Goal: Task Accomplishment & Management: Complete application form

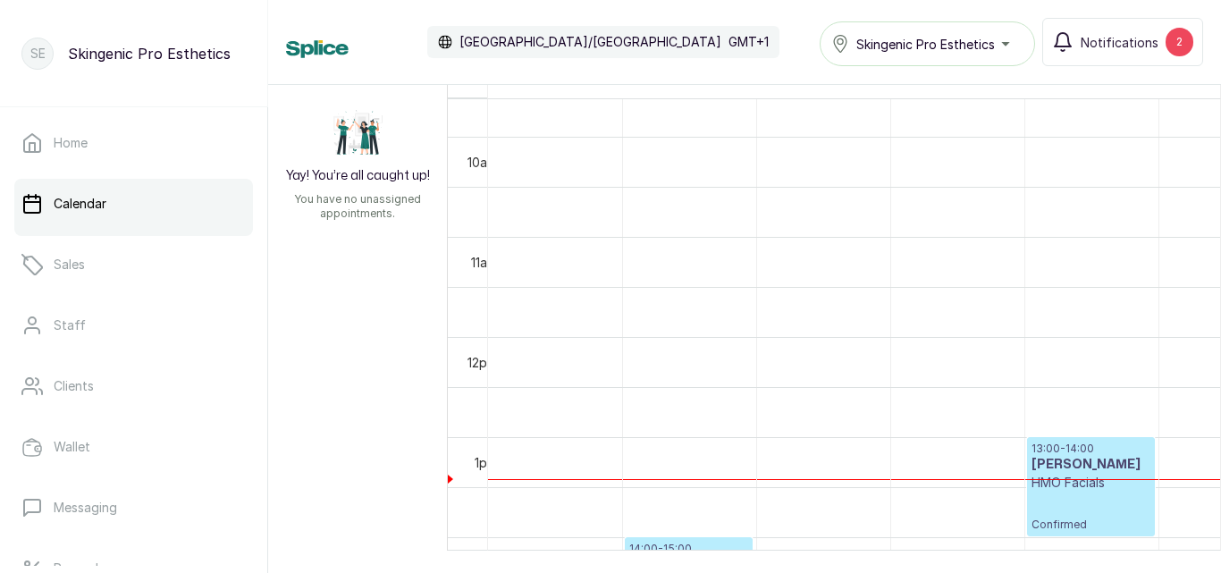
scroll to position [73, 0]
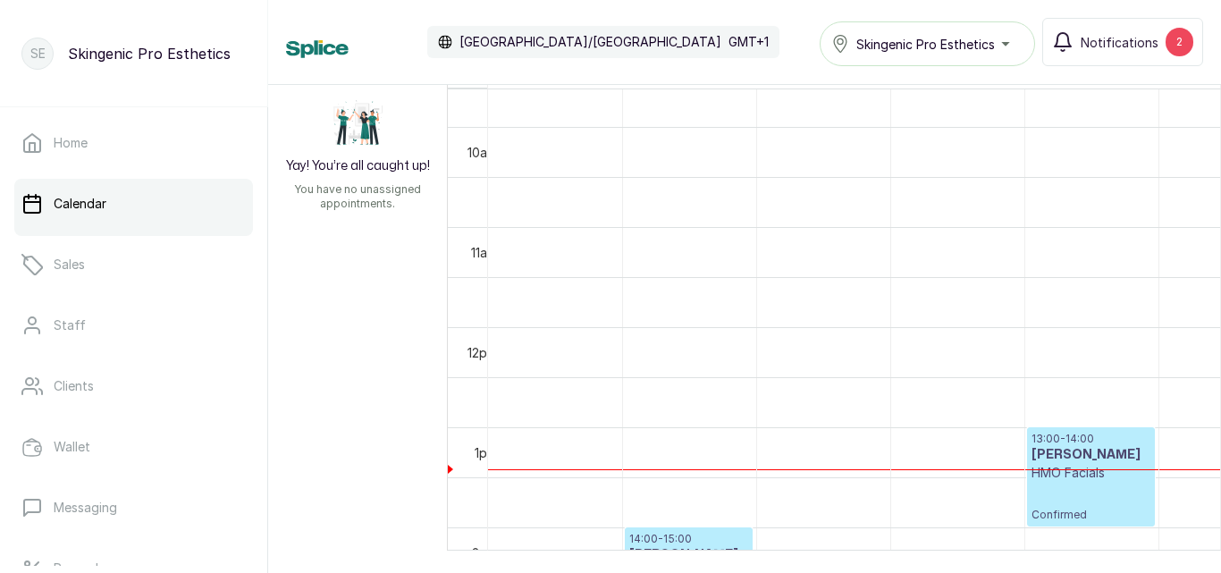
click at [1093, 482] on p "HMO Facials" at bounding box center [1090, 473] width 119 height 18
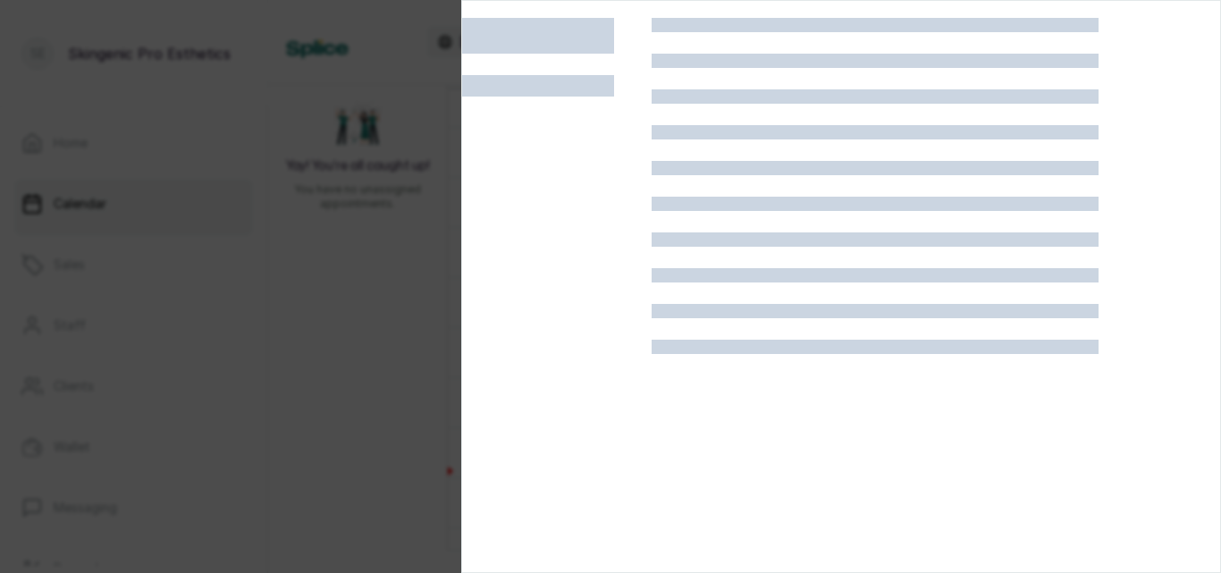
scroll to position [1, 0]
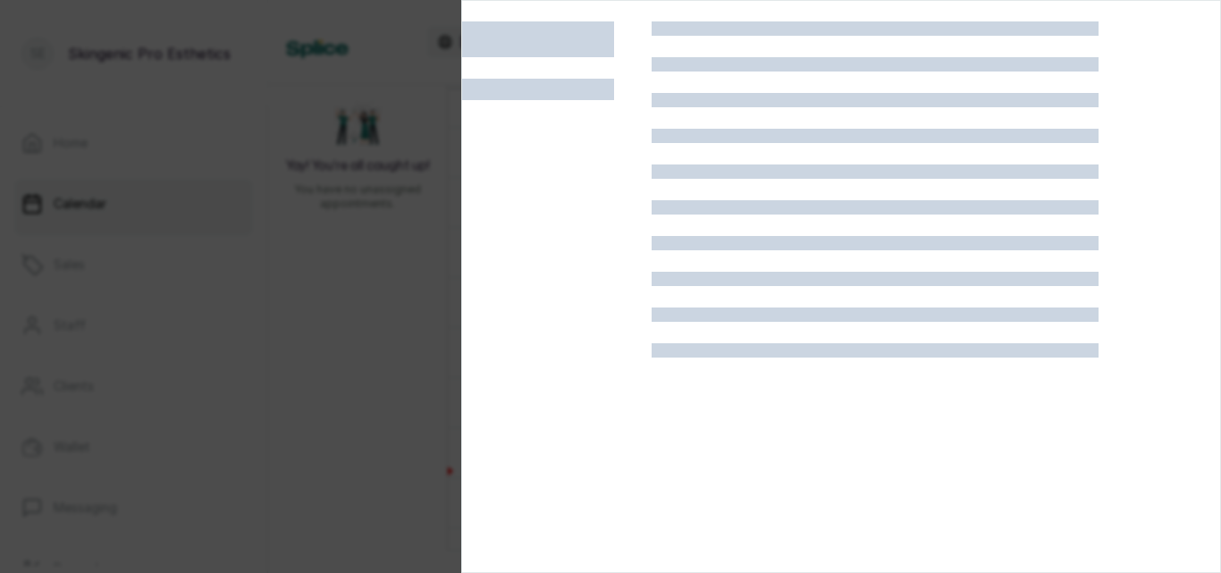
click at [1220, 412] on section at bounding box center [841, 286] width 760 height 573
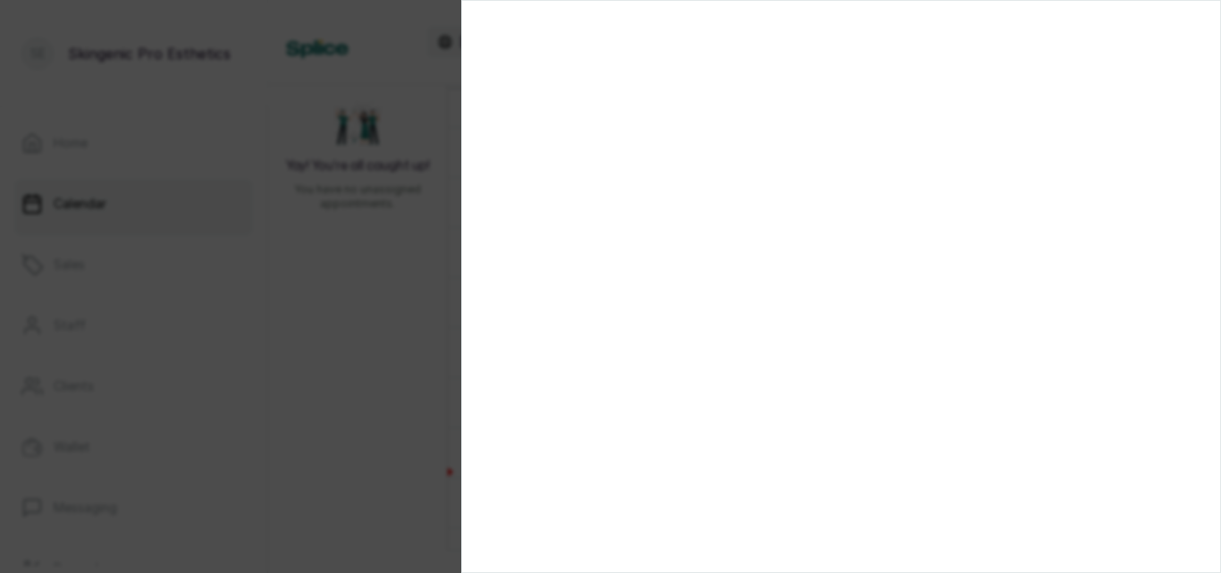
scroll to position [0, 0]
click at [603, 279] on section at bounding box center [841, 286] width 760 height 573
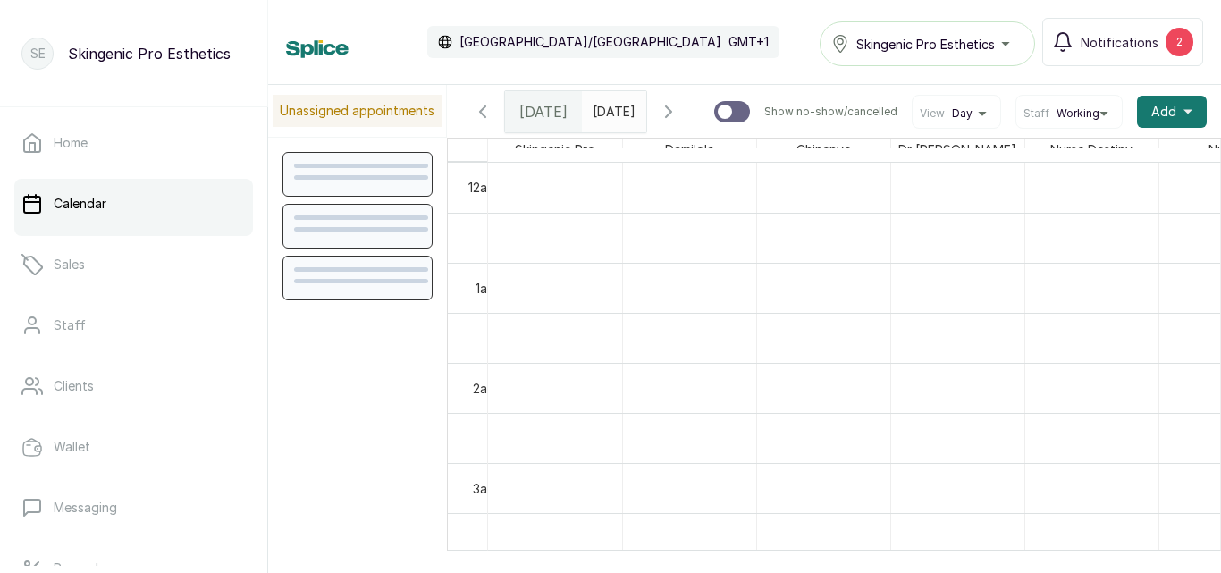
scroll to position [601, 0]
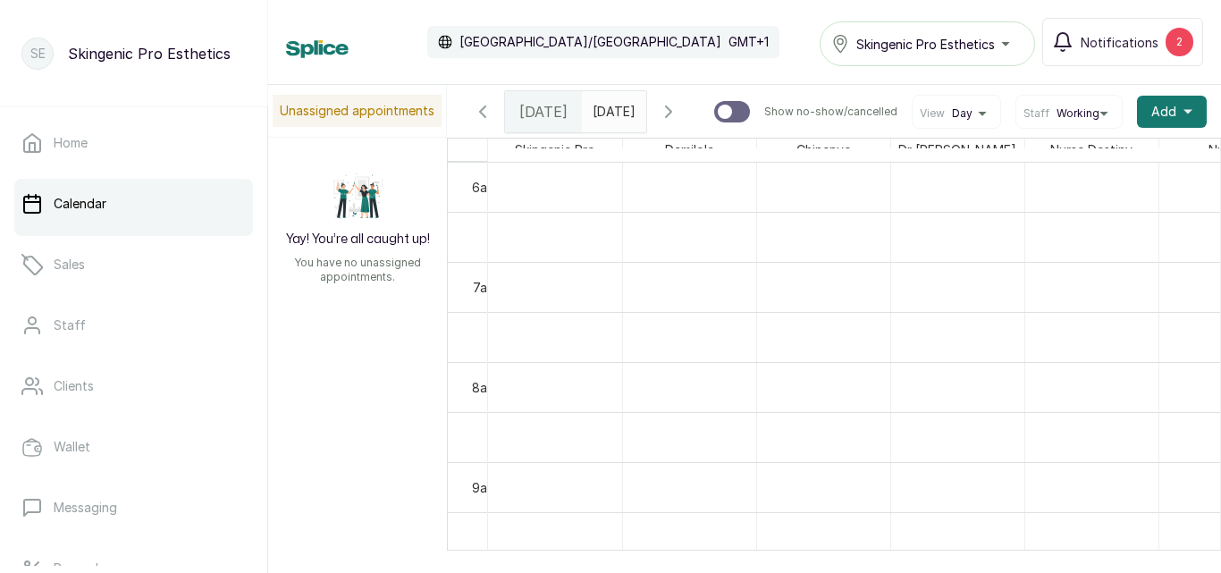
type input "dd/MM/yyyy"
click at [606, 114] on input "dd/MM/yyyy" at bounding box center [597, 107] width 29 height 30
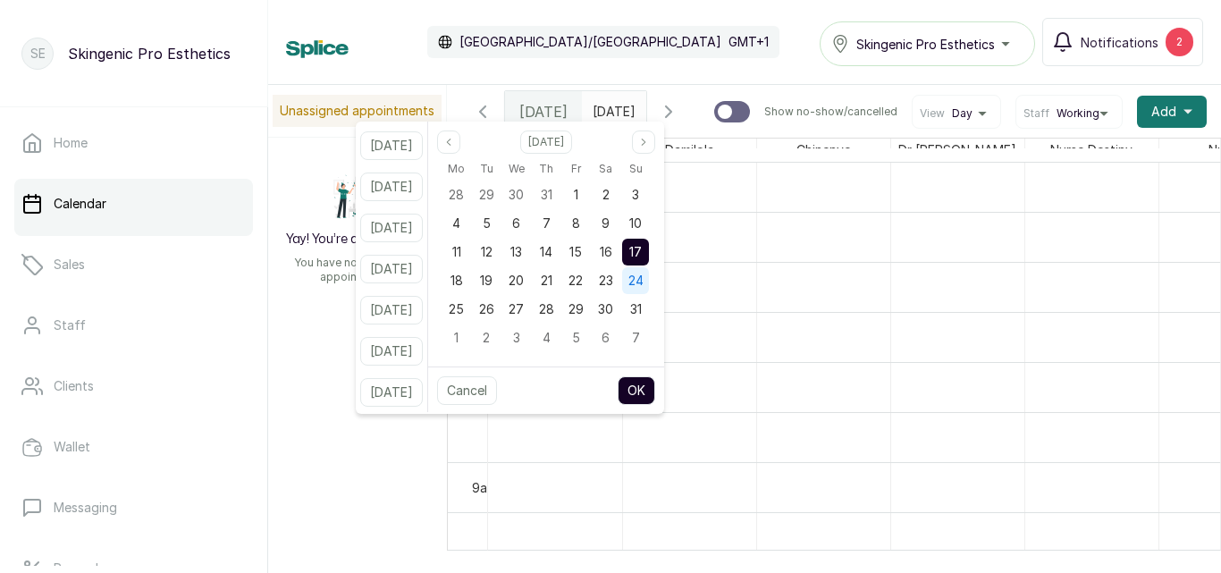
click at [643, 285] on div "24" at bounding box center [635, 280] width 27 height 27
click at [655, 388] on button "OK" at bounding box center [637, 390] width 38 height 29
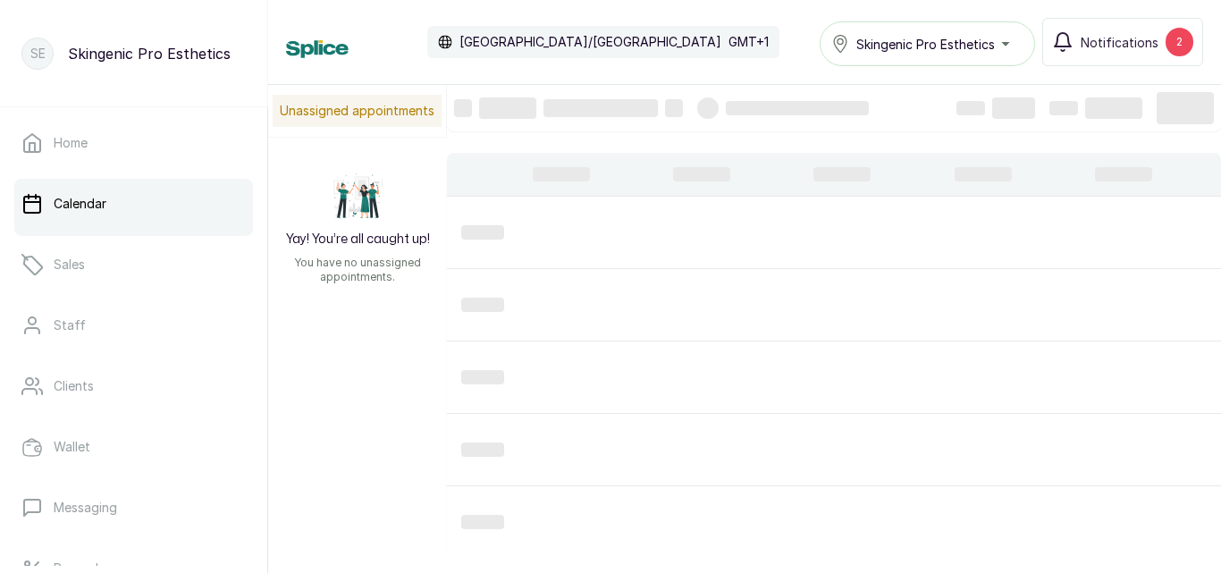
type input "[DATE]"
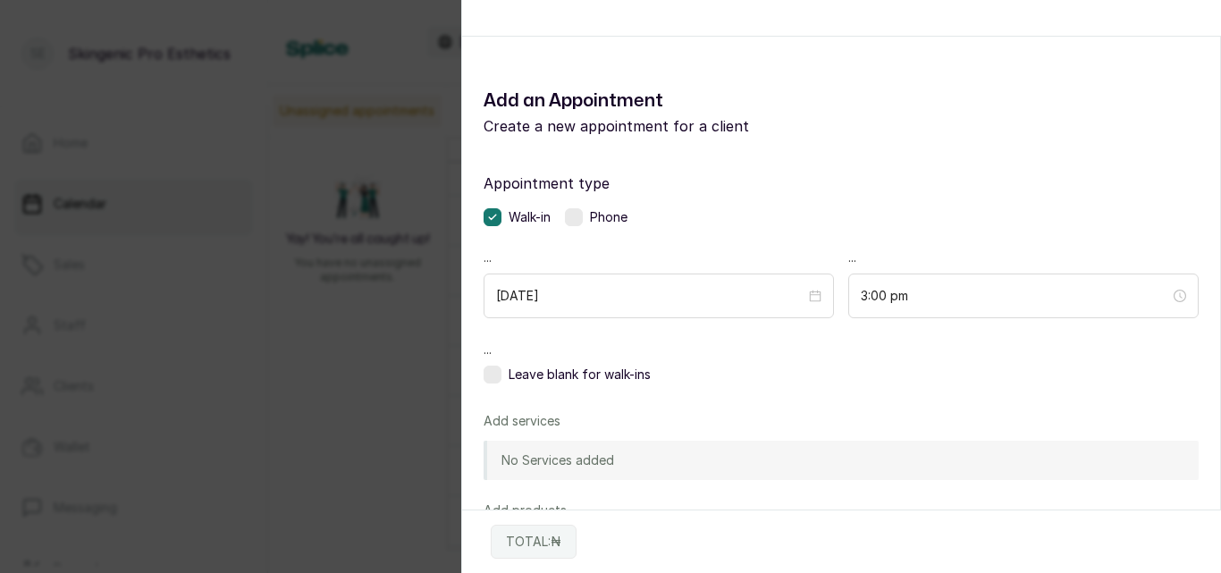
scroll to position [0, 0]
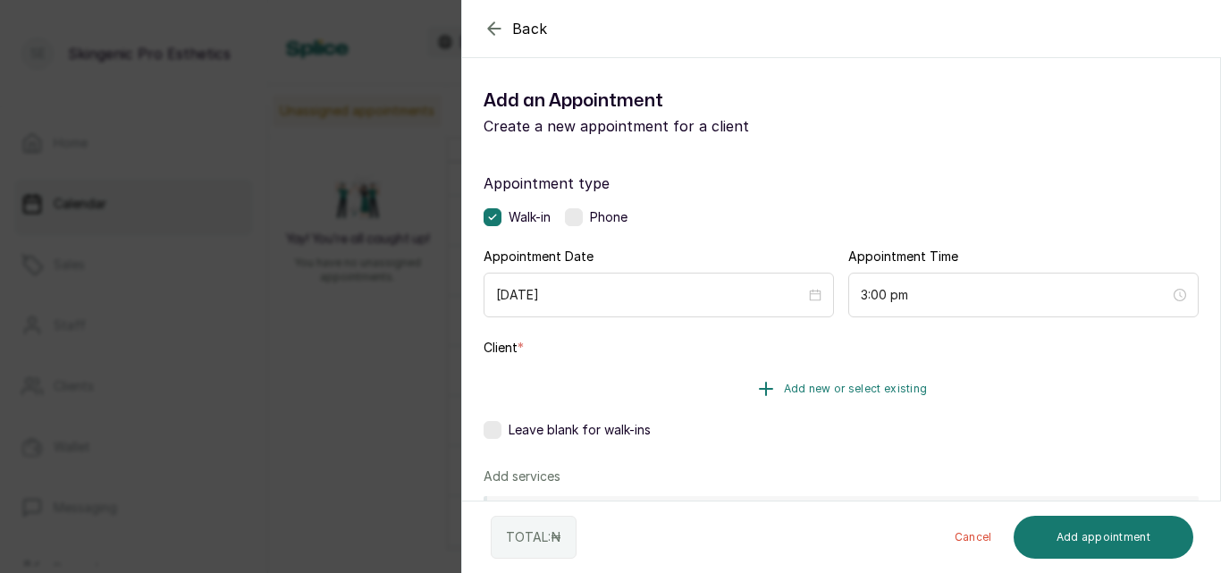
click at [765, 385] on icon "button" at bounding box center [765, 388] width 21 height 21
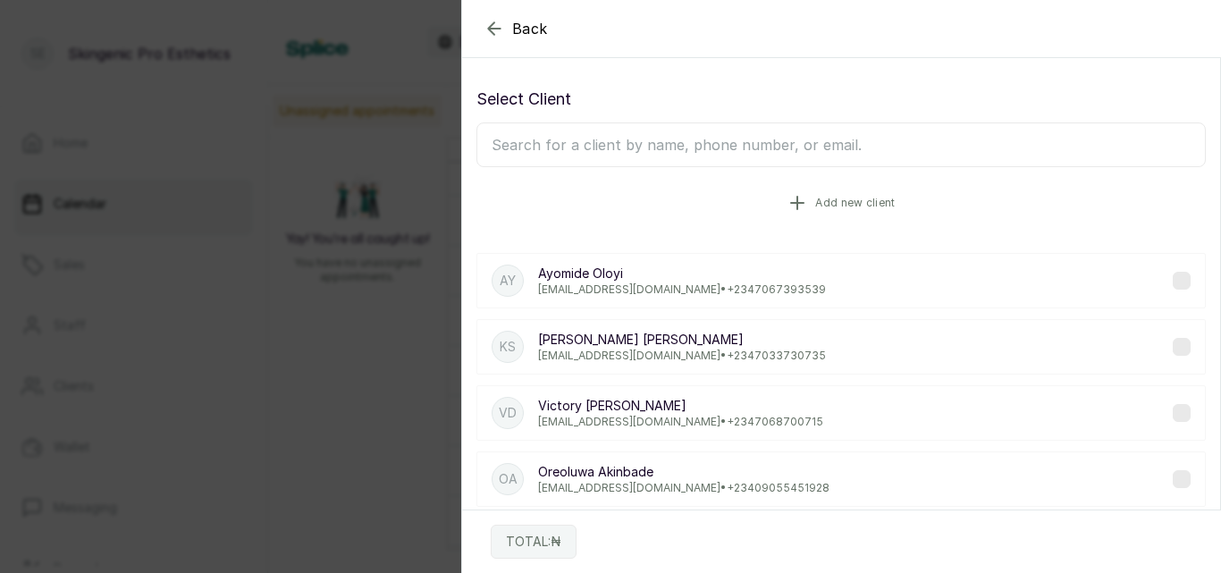
click at [792, 198] on icon "button" at bounding box center [797, 203] width 13 height 13
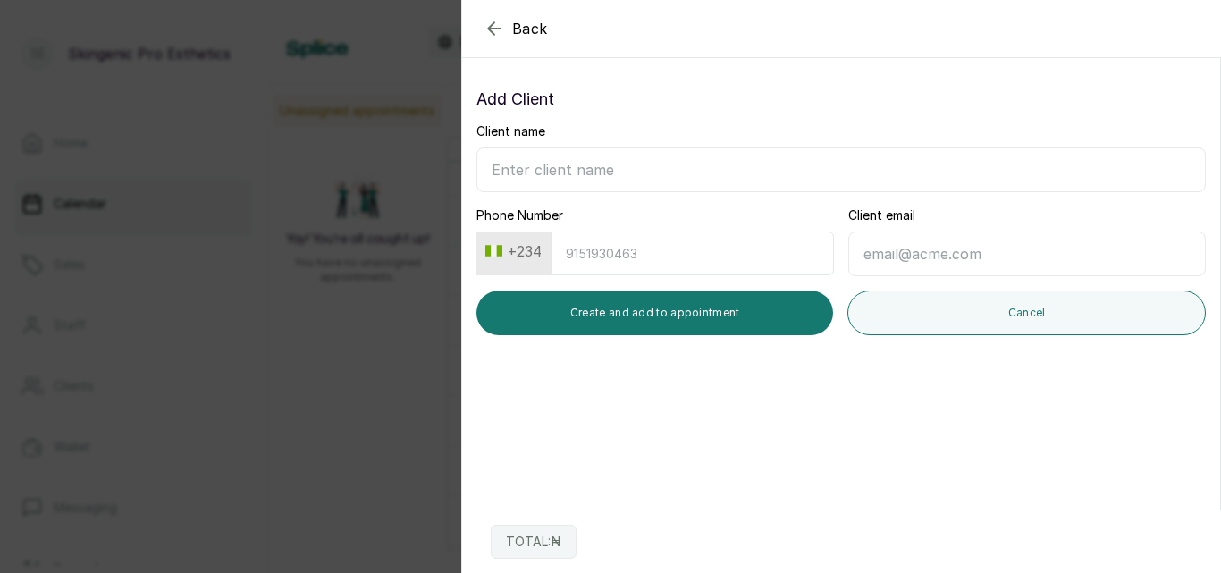
click at [615, 258] on input "Phone Number" at bounding box center [692, 253] width 283 height 44
click at [502, 31] on icon "button" at bounding box center [494, 28] width 21 height 21
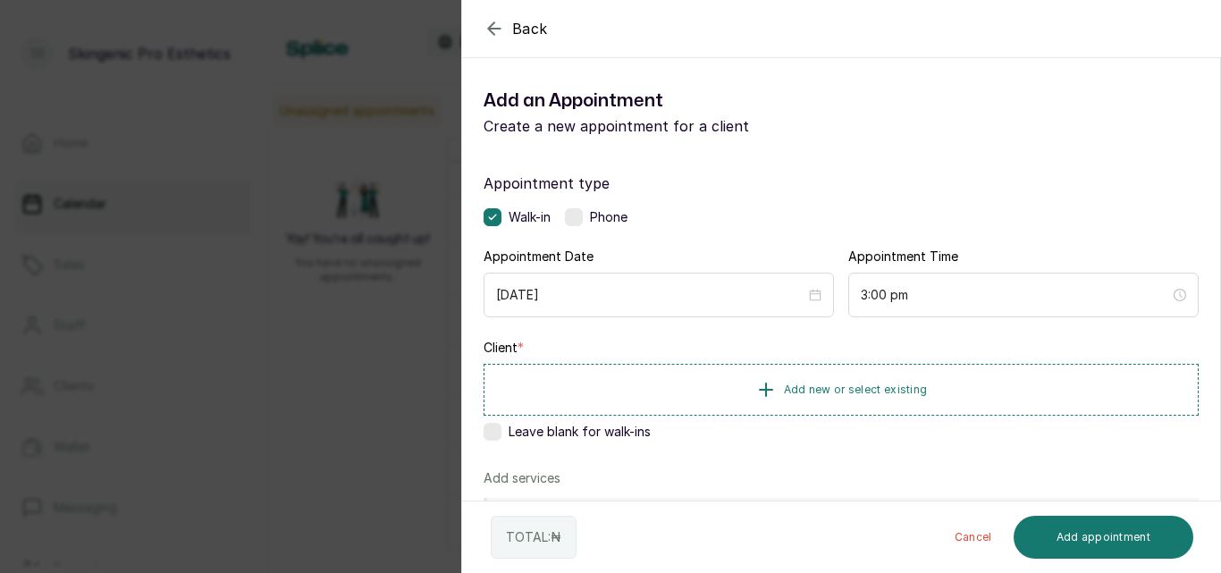
click at [494, 29] on icon "button" at bounding box center [494, 28] width 12 height 12
click at [576, 218] on label at bounding box center [574, 217] width 18 height 18
click at [755, 389] on icon "button" at bounding box center [765, 388] width 21 height 21
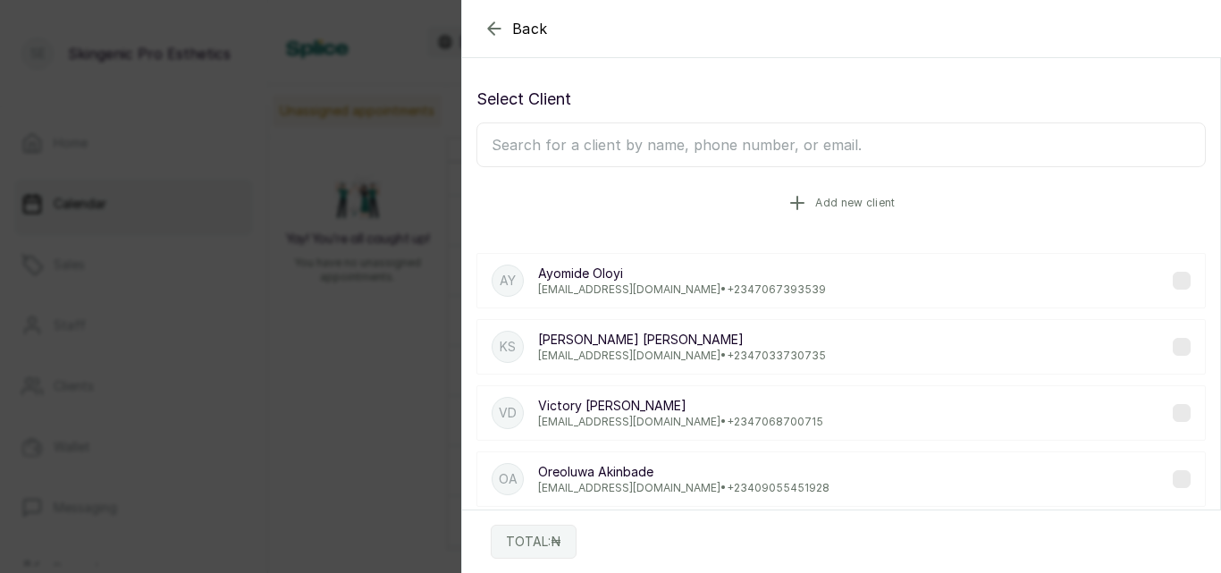
click at [786, 201] on icon "button" at bounding box center [796, 202] width 21 height 21
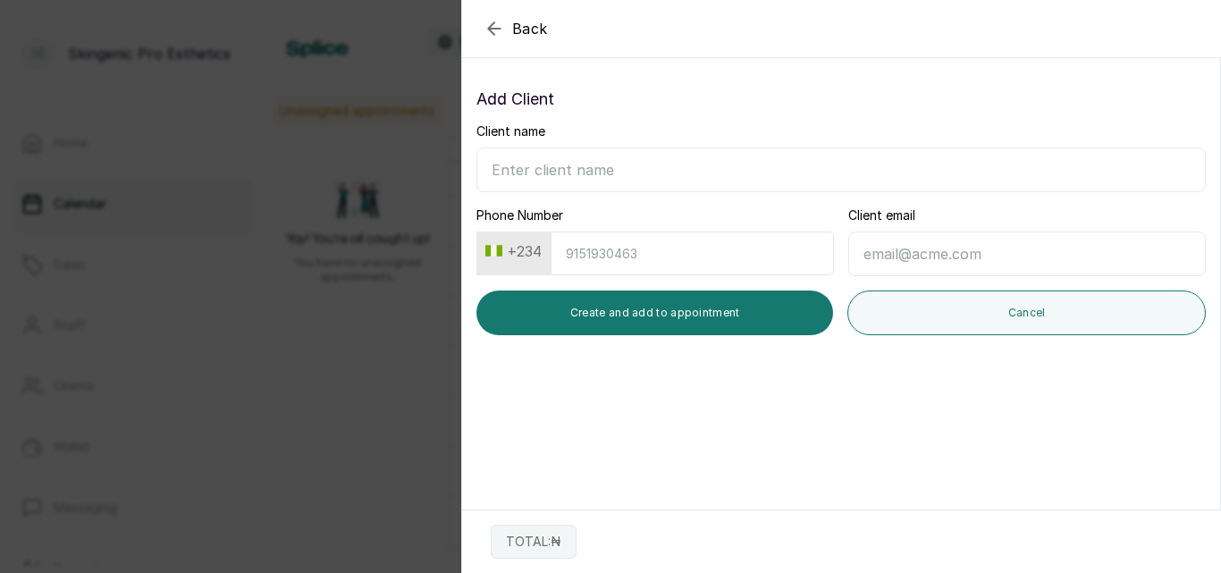
click at [583, 264] on input "Phone Number" at bounding box center [692, 253] width 283 height 44
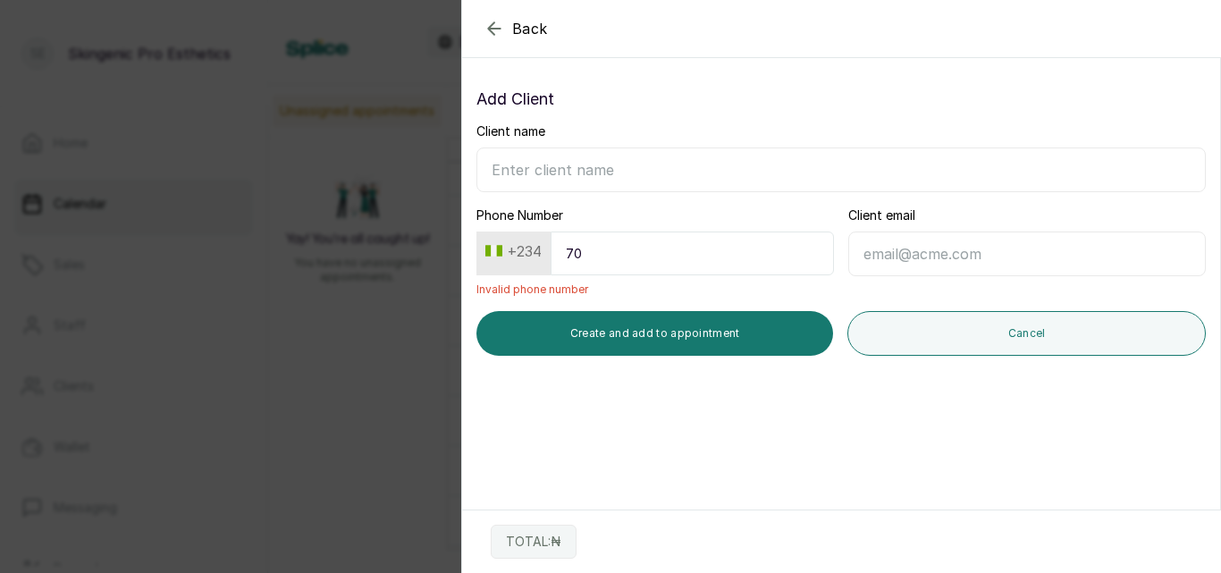
type input "70"
click at [493, 31] on icon "button" at bounding box center [494, 28] width 21 height 21
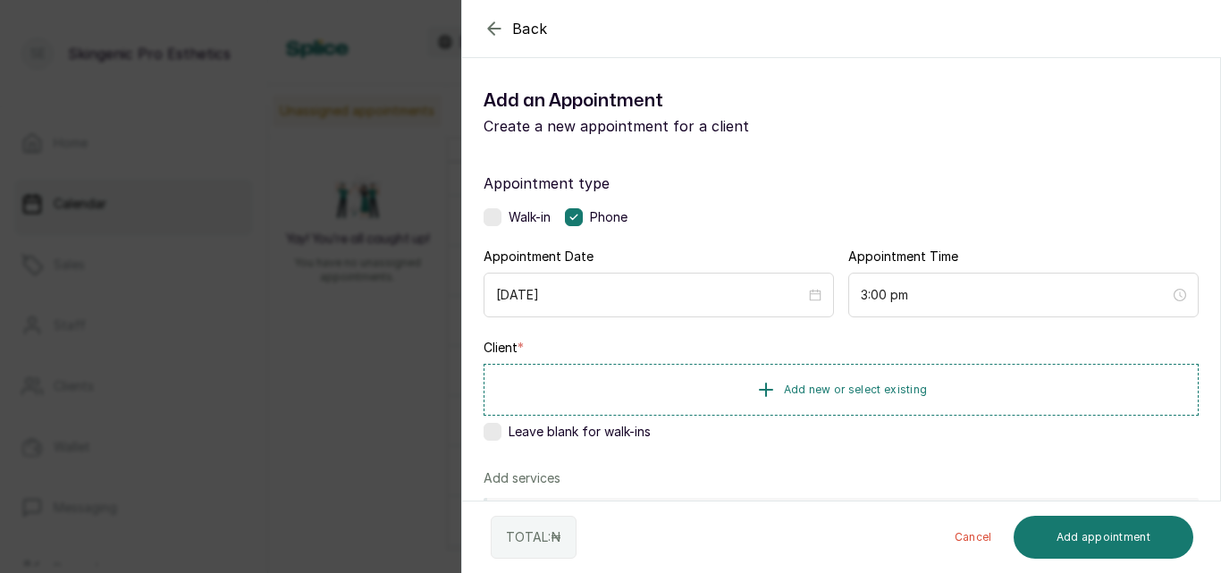
click at [491, 30] on icon "button" at bounding box center [494, 28] width 12 height 12
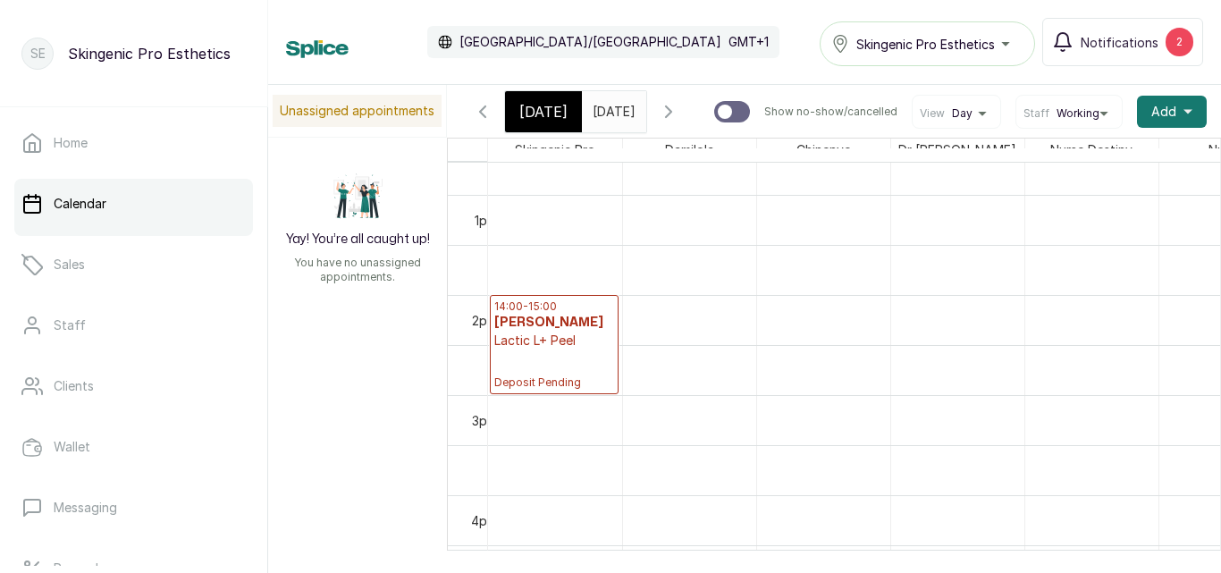
scroll to position [0, 4]
click at [611, 97] on input "[DATE]" at bounding box center [597, 107] width 29 height 30
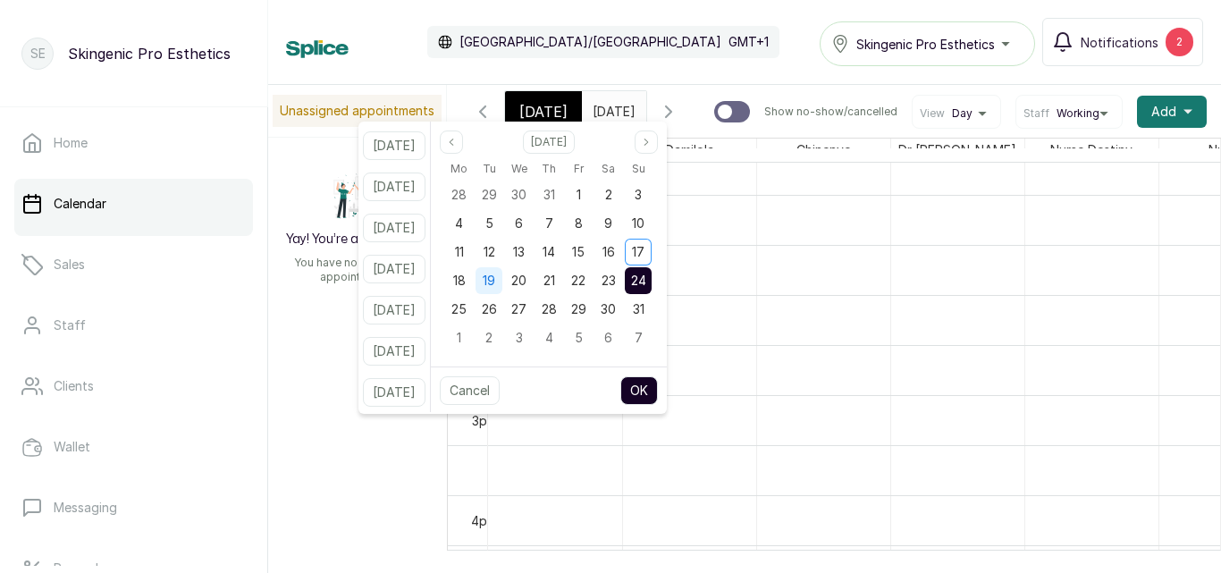
scroll to position [0, 0]
click at [501, 282] on div "19" at bounding box center [488, 280] width 27 height 27
click at [658, 390] on button "OK" at bounding box center [639, 390] width 38 height 29
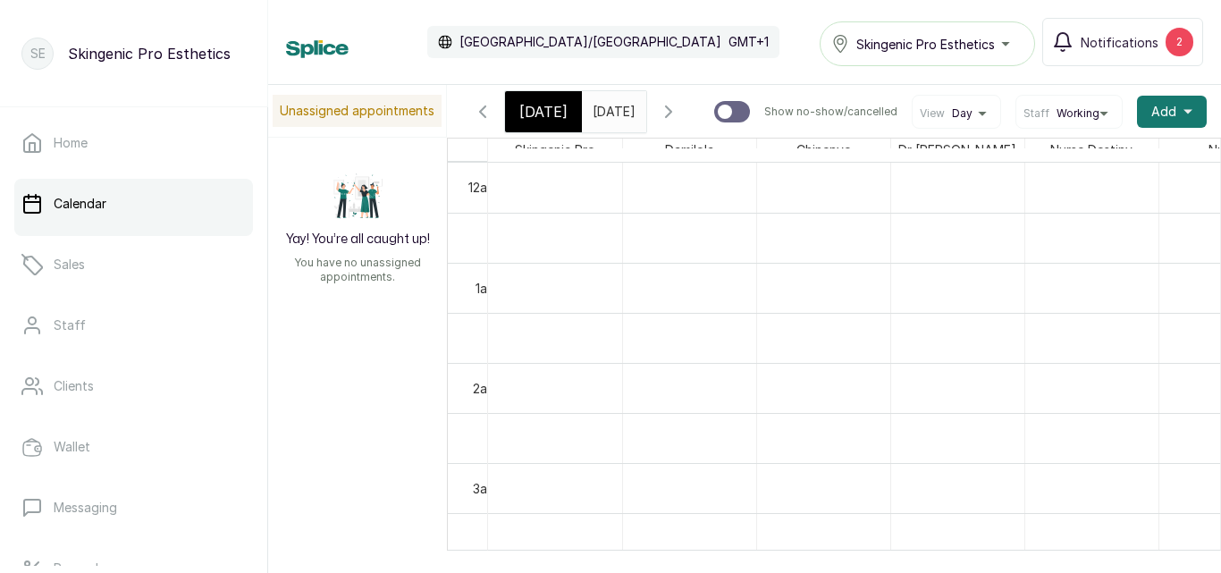
click at [611, 119] on input "[DATE]" at bounding box center [597, 107] width 29 height 30
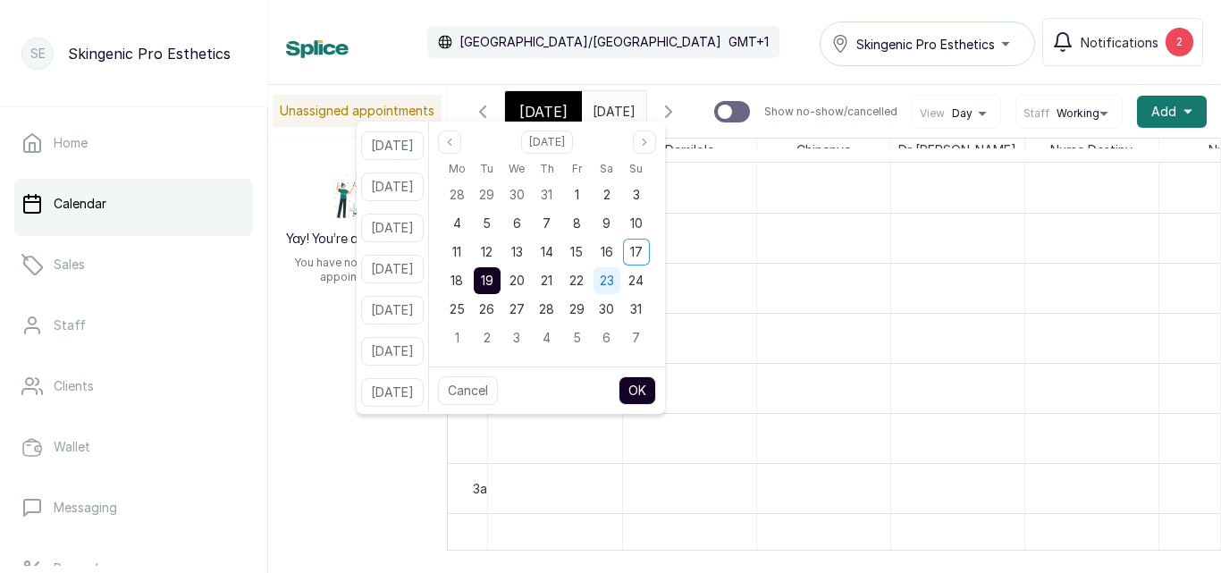
click at [614, 273] on span "23" at bounding box center [607, 280] width 14 height 15
click at [652, 384] on button "OK" at bounding box center [637, 390] width 38 height 29
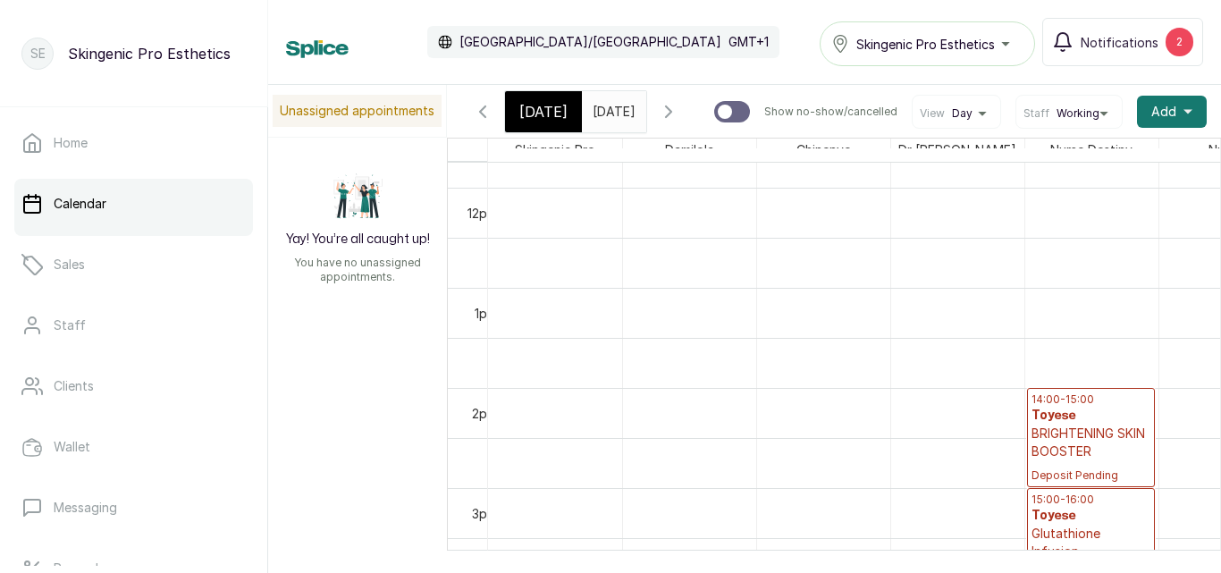
click at [593, 121] on span "[DATE]" at bounding box center [614, 111] width 43 height 19
click at [645, 104] on span at bounding box center [628, 107] width 34 height 30
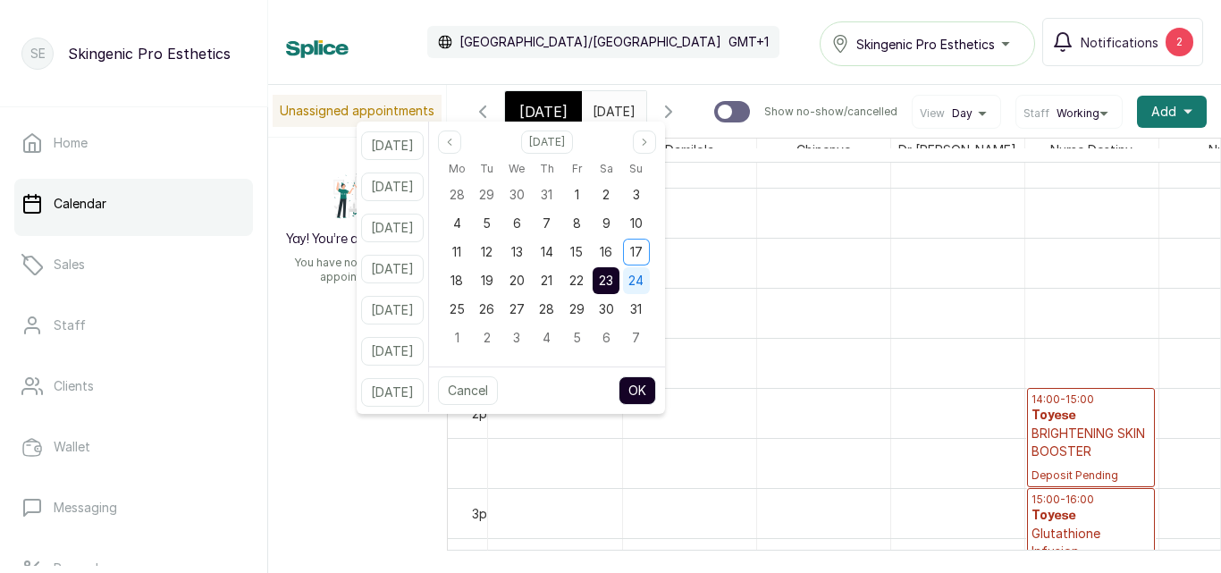
click at [643, 273] on span "24" at bounding box center [635, 280] width 15 height 15
click at [656, 383] on button "OK" at bounding box center [637, 390] width 38 height 29
type input "[DATE]"
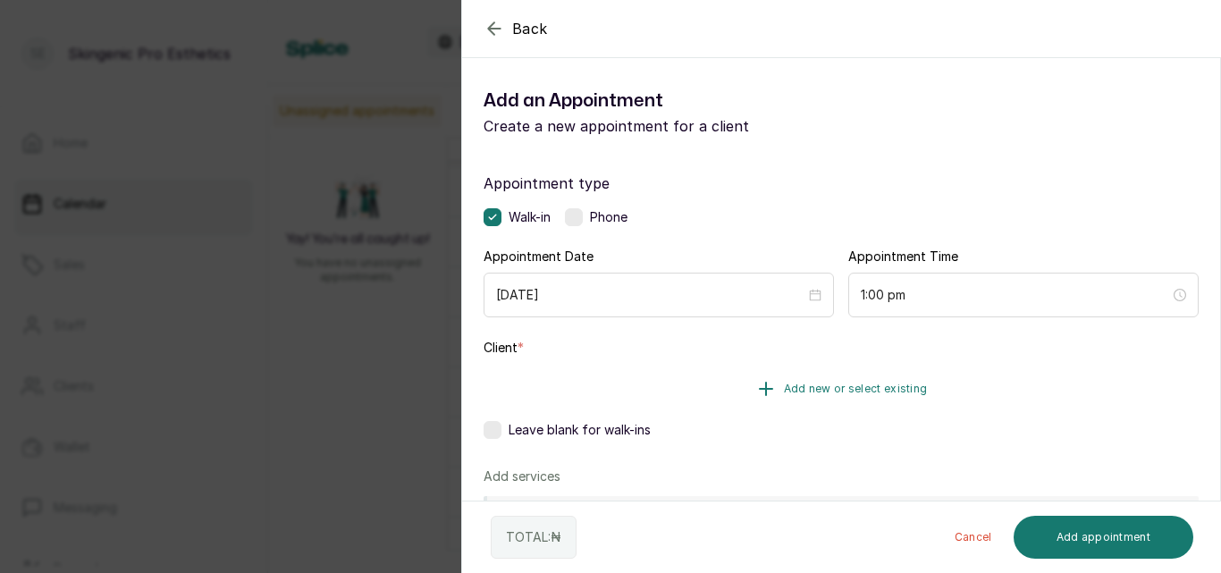
click at [760, 392] on icon "button" at bounding box center [766, 389] width 13 height 13
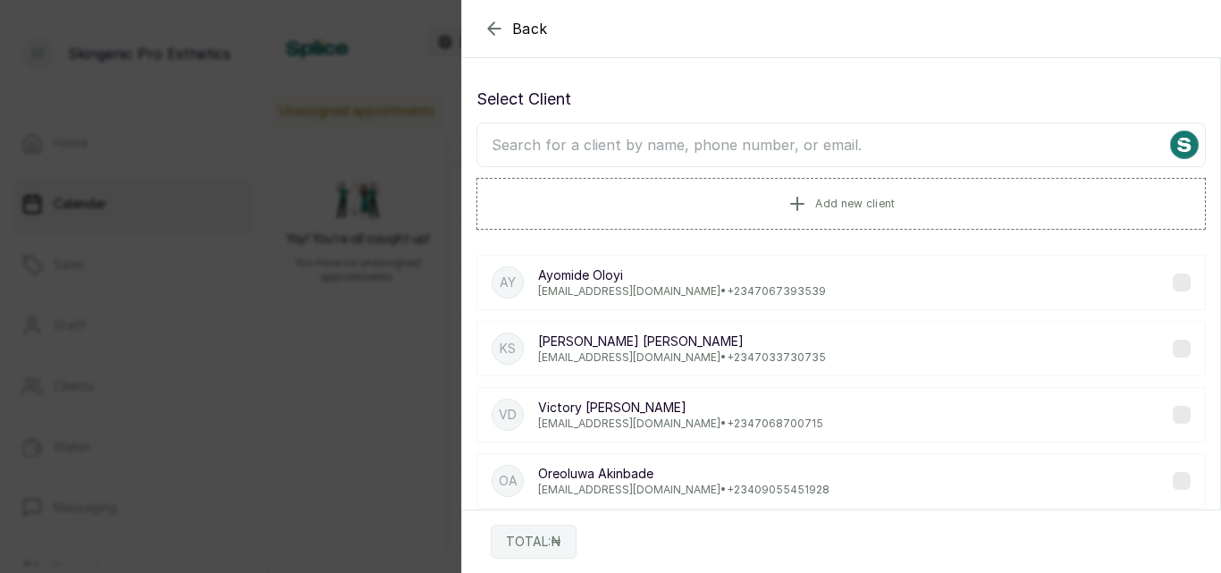
click at [742, 139] on input "text" at bounding box center [840, 144] width 729 height 45
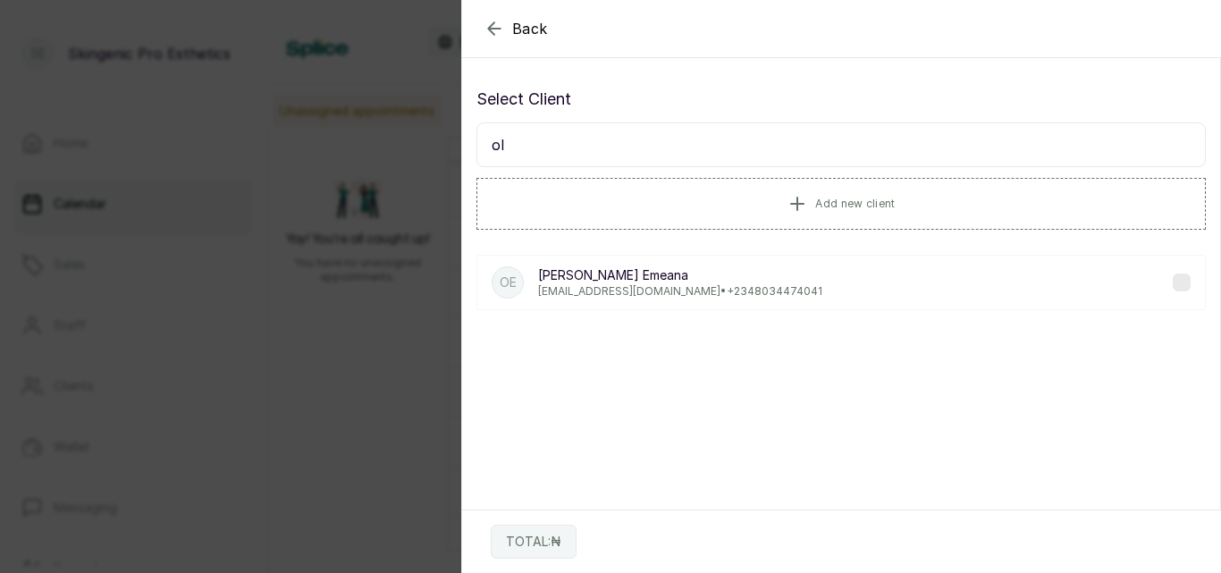
type input "o"
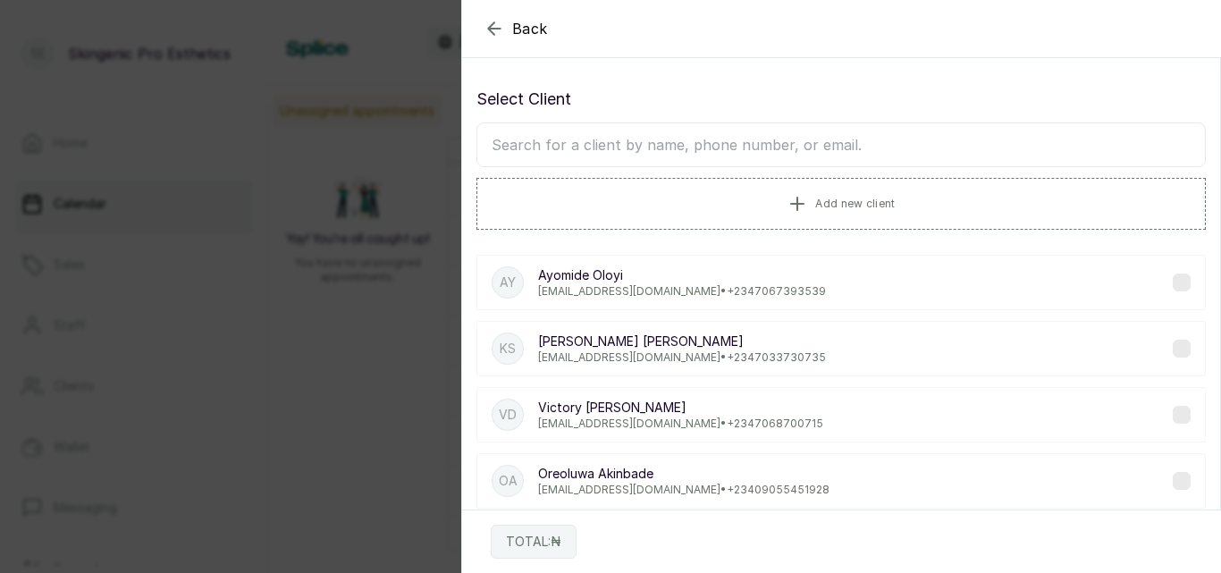
click at [499, 29] on icon "button" at bounding box center [494, 28] width 21 height 21
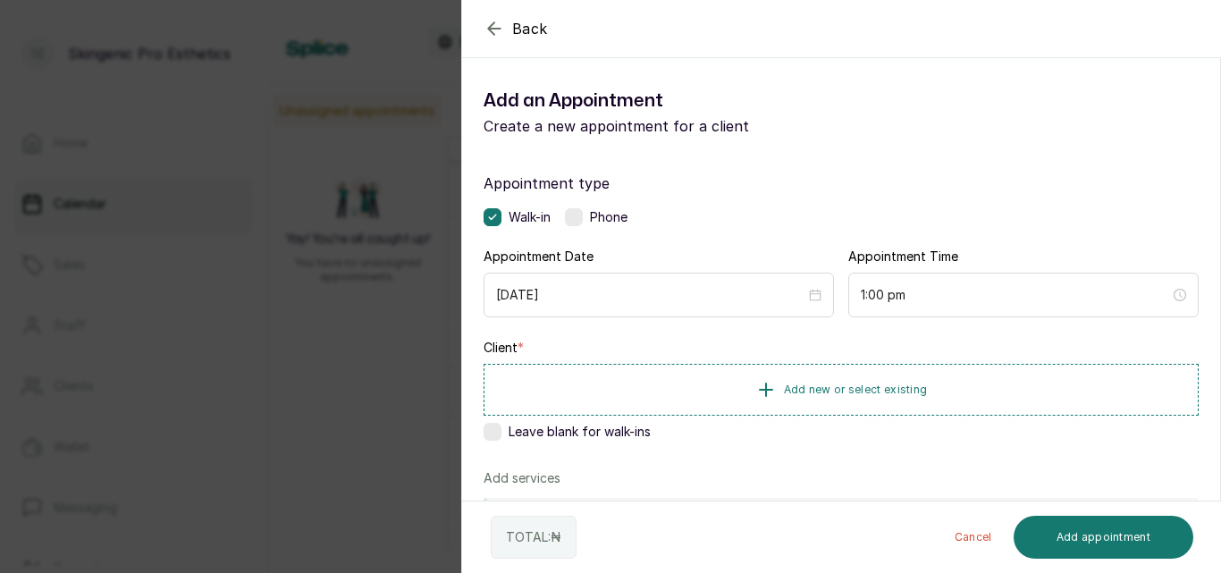
click at [486, 27] on icon "button" at bounding box center [494, 28] width 21 height 21
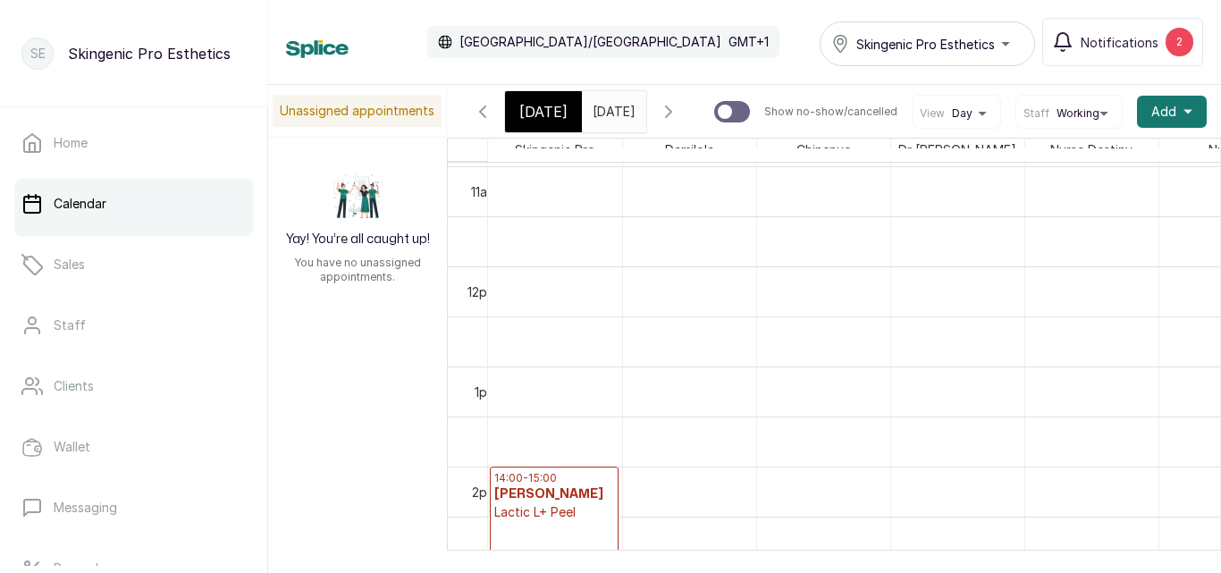
click at [611, 112] on input "[DATE]" at bounding box center [597, 107] width 29 height 30
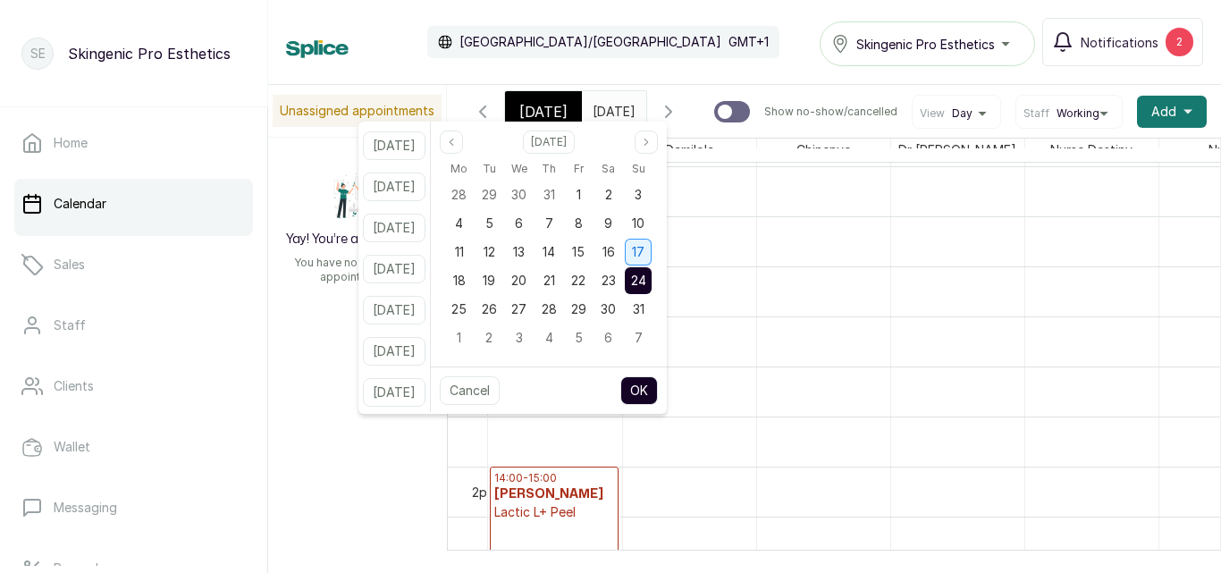
click at [644, 257] on span "17" at bounding box center [638, 251] width 13 height 15
click at [658, 386] on button "OK" at bounding box center [639, 390] width 38 height 29
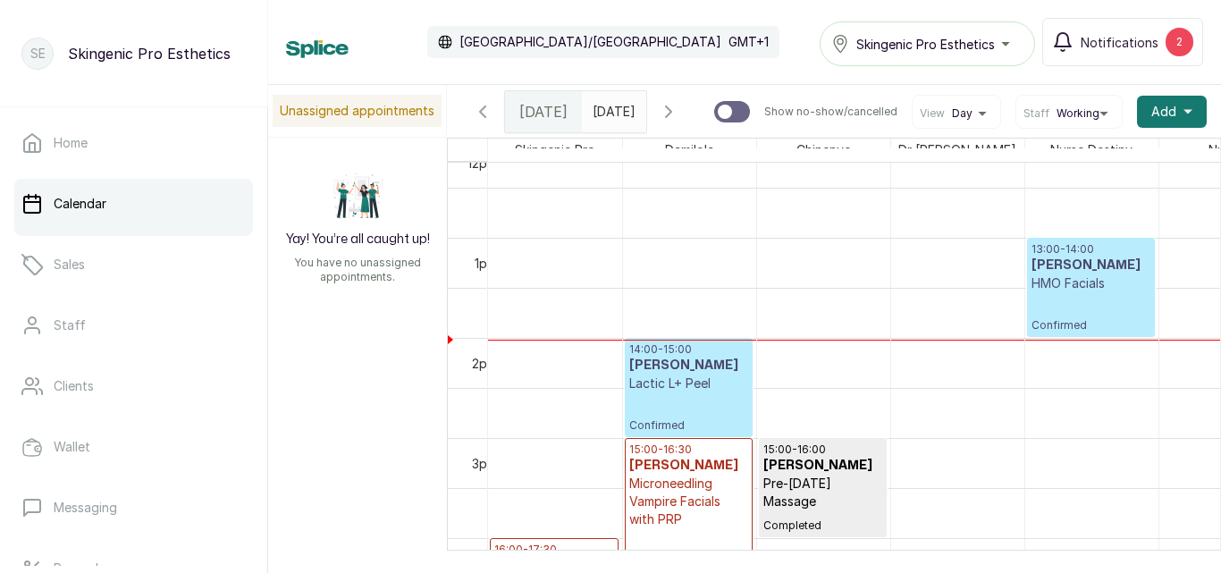
click at [607, 121] on span "[DATE]" at bounding box center [614, 111] width 43 height 19
click at [606, 97] on input "[DATE]" at bounding box center [597, 107] width 29 height 30
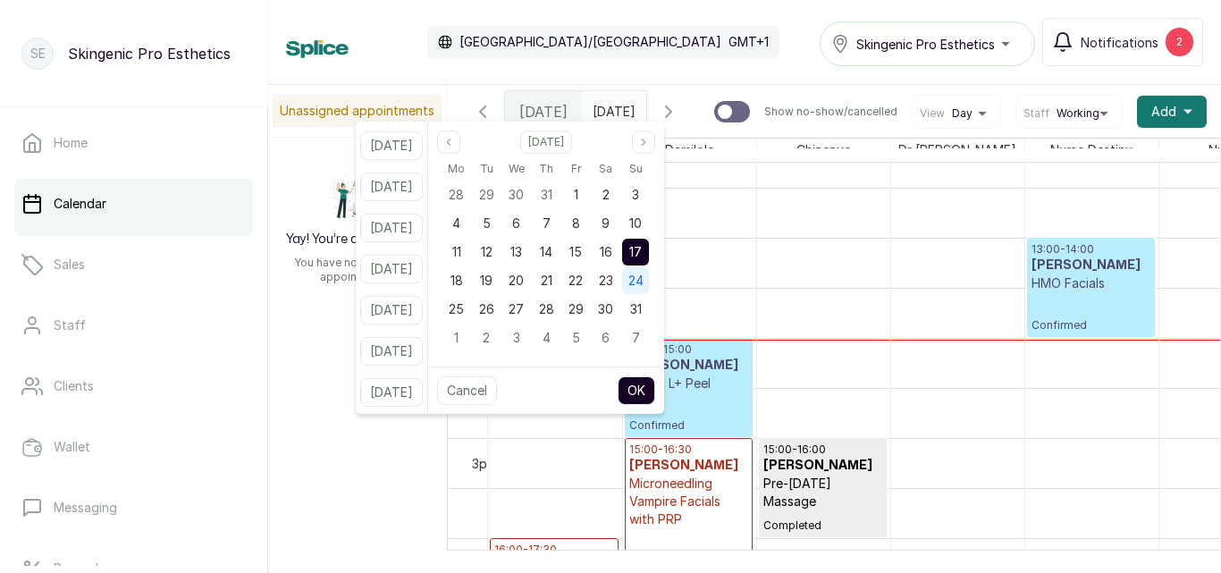
click at [643, 273] on span "24" at bounding box center [635, 280] width 15 height 15
click at [655, 391] on button "OK" at bounding box center [637, 390] width 38 height 29
type input "[DATE]"
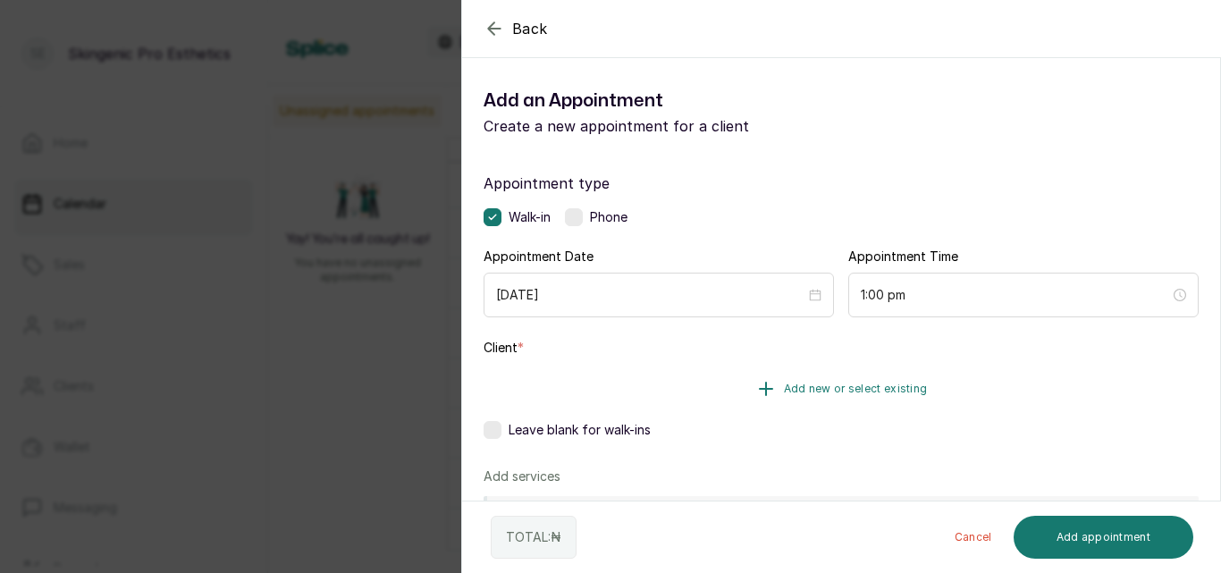
click at [762, 383] on icon "button" at bounding box center [765, 388] width 21 height 21
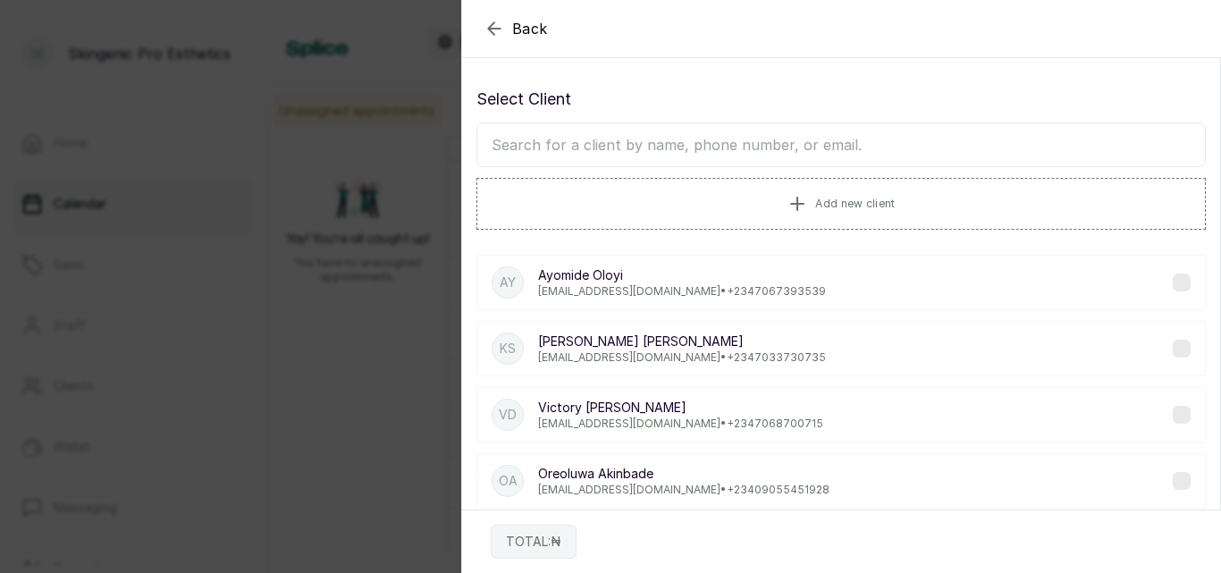
click at [809, 156] on input "text" at bounding box center [840, 144] width 729 height 45
type input "o"
type input "ayo"
click at [795, 270] on div "[PERSON_NAME] [EMAIL_ADDRESS][DOMAIN_NAME] • [PHONE_NUMBER]" at bounding box center [840, 282] width 729 height 55
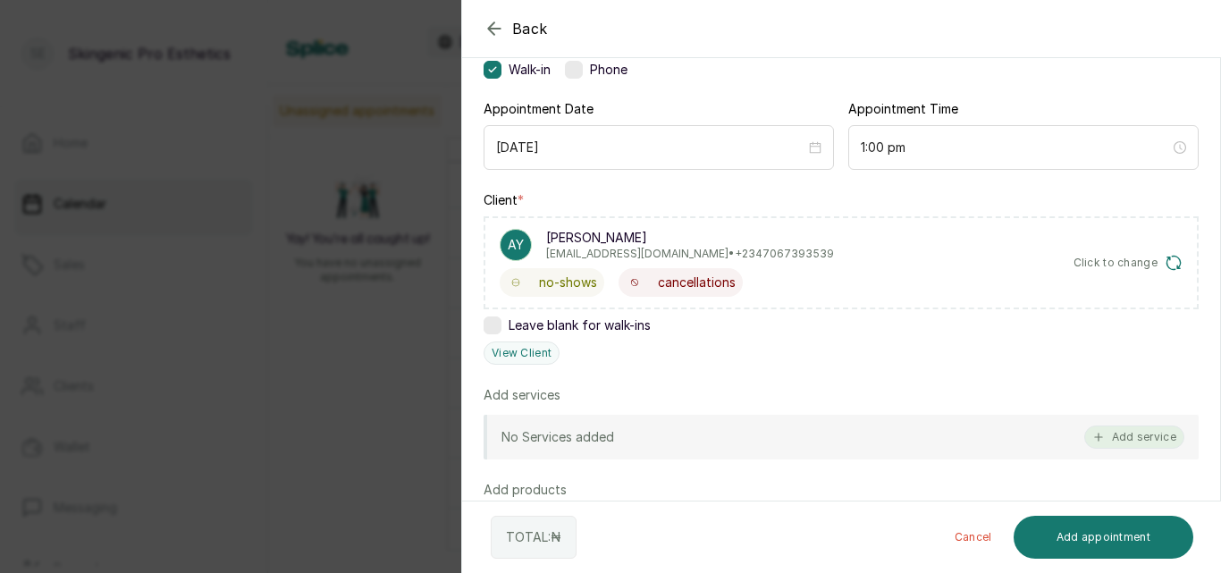
click at [1111, 438] on button "Add service" at bounding box center [1134, 436] width 100 height 23
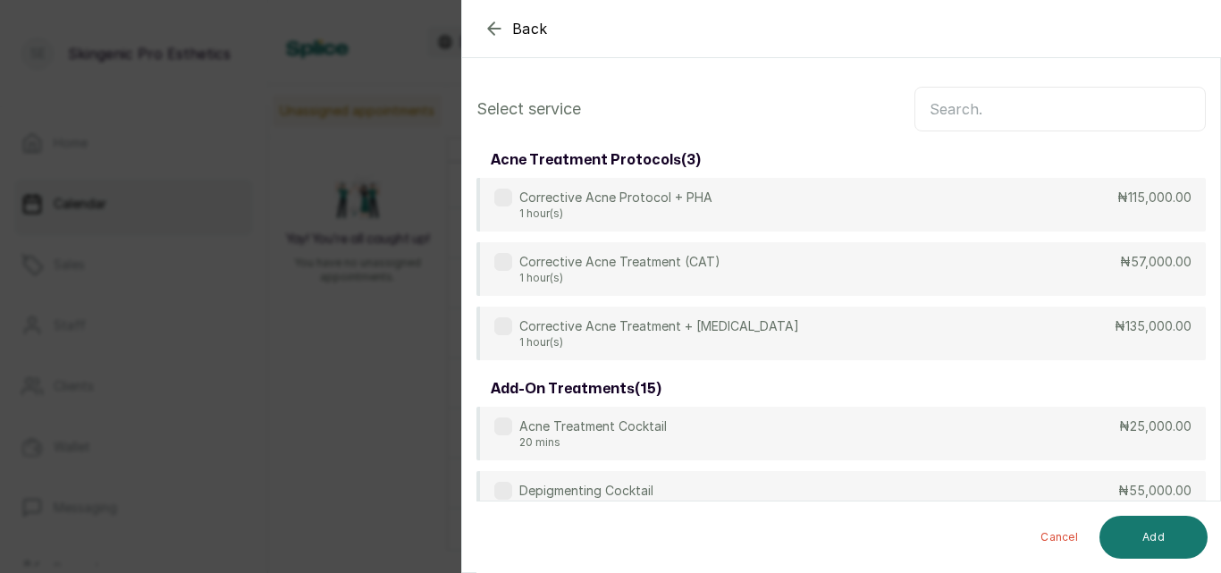
click at [999, 117] on input "text" at bounding box center [1059, 109] width 291 height 45
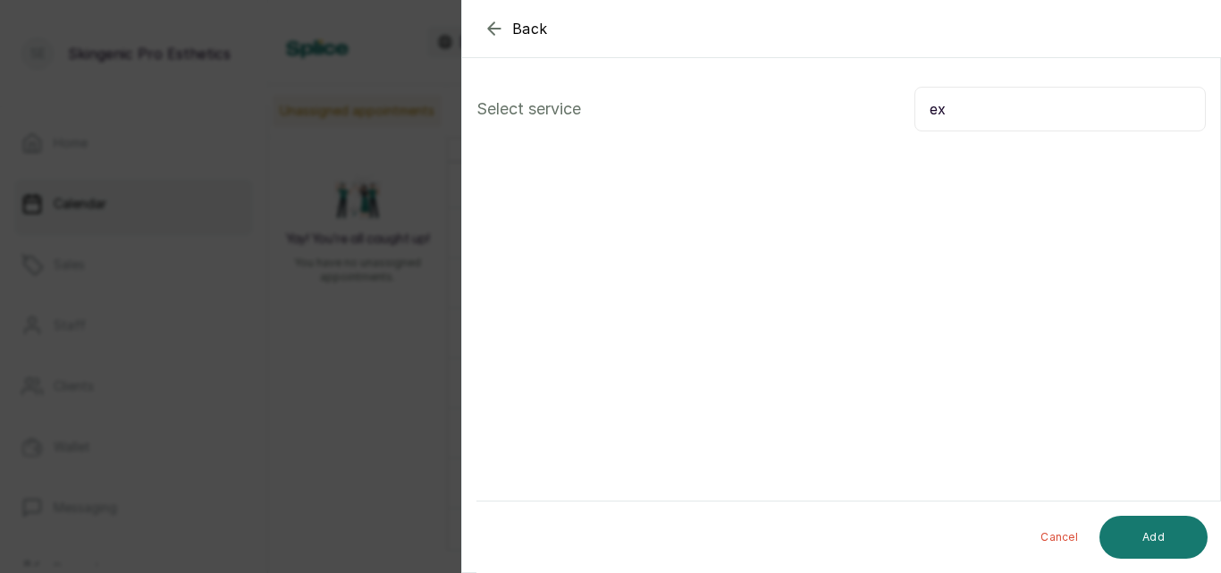
type input "e"
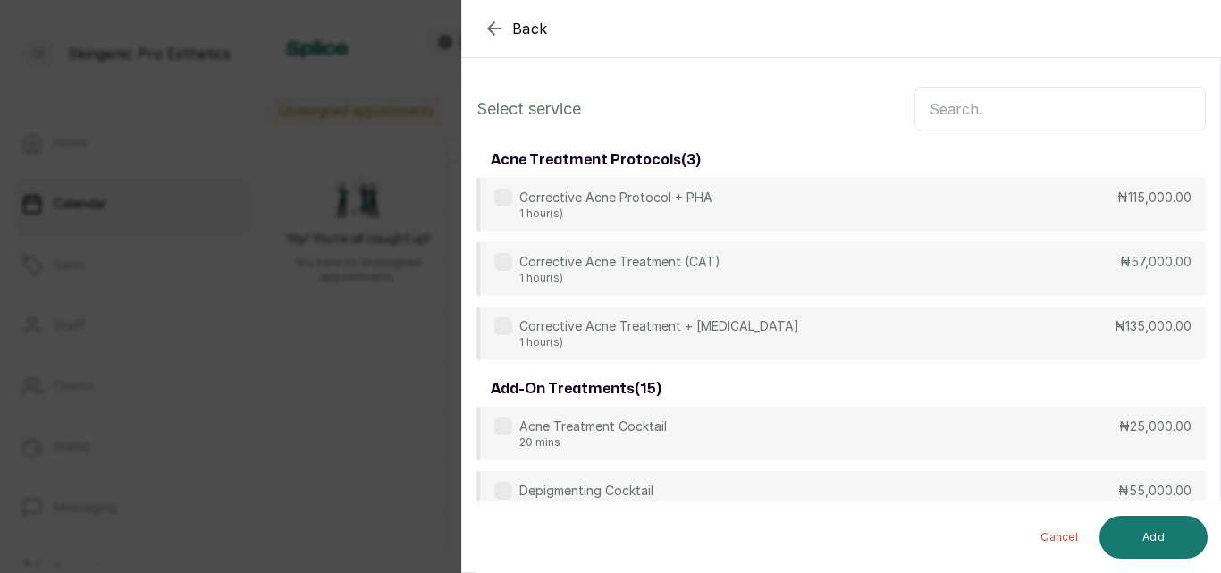
click at [999, 112] on input "text" at bounding box center [1059, 109] width 291 height 45
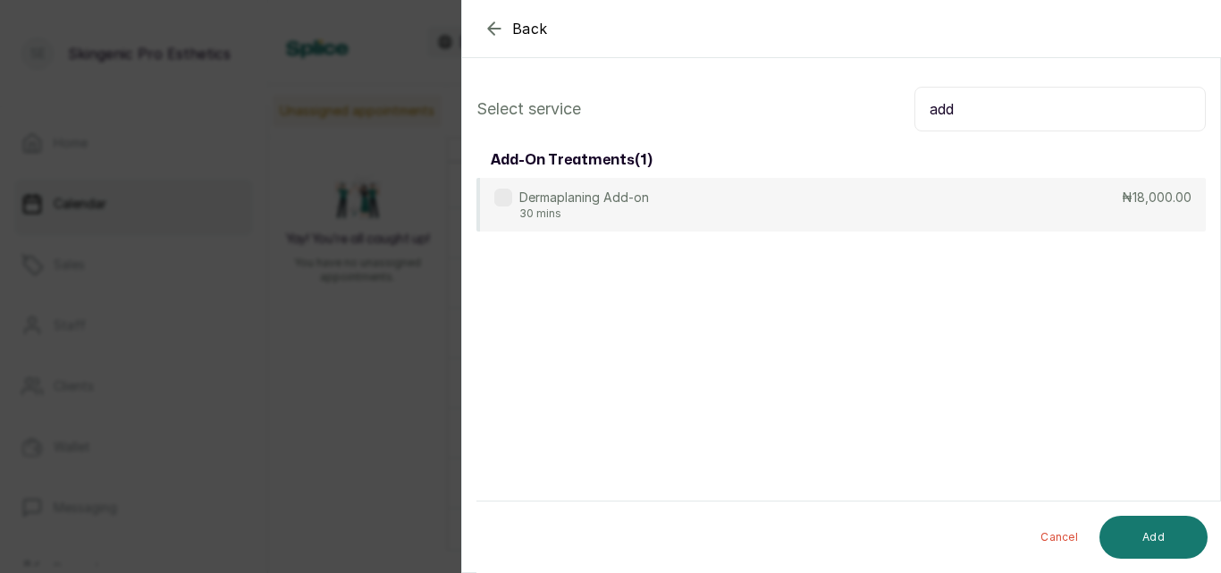
click at [999, 112] on input "add" at bounding box center [1059, 109] width 291 height 45
type input "add"
click at [502, 25] on icon "button" at bounding box center [494, 28] width 21 height 21
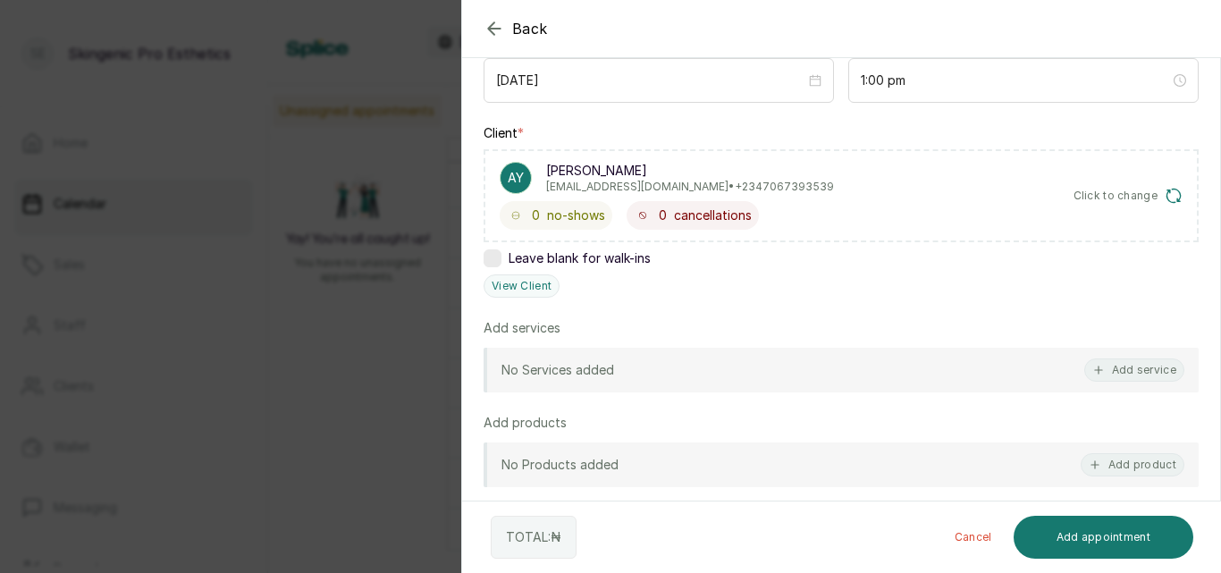
scroll to position [218, 0]
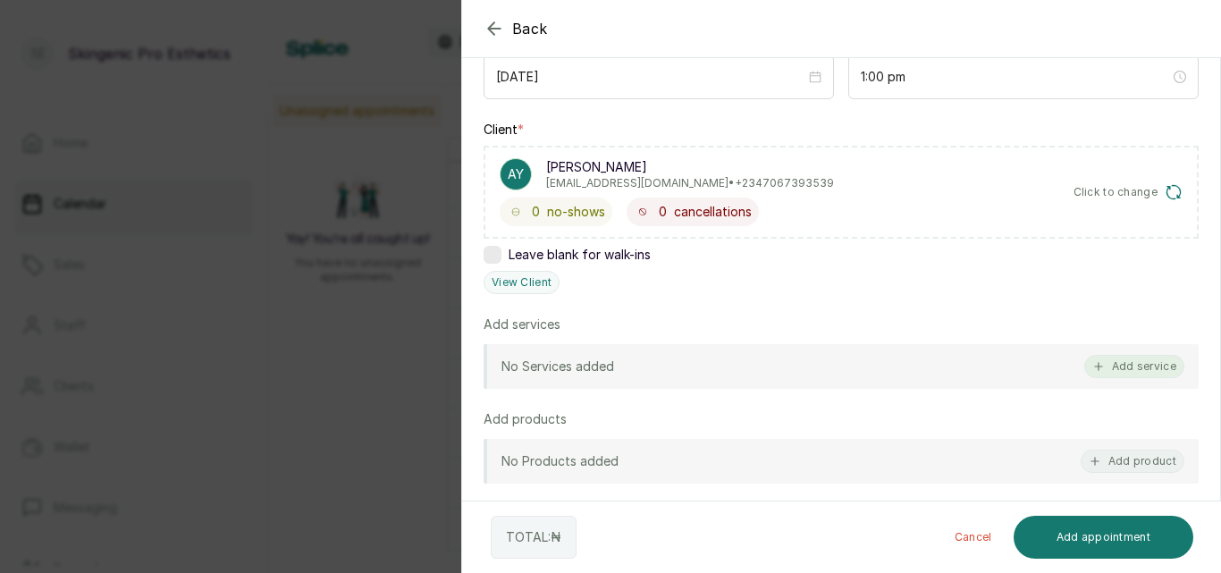
click at [1119, 367] on button "Add service" at bounding box center [1134, 366] width 100 height 23
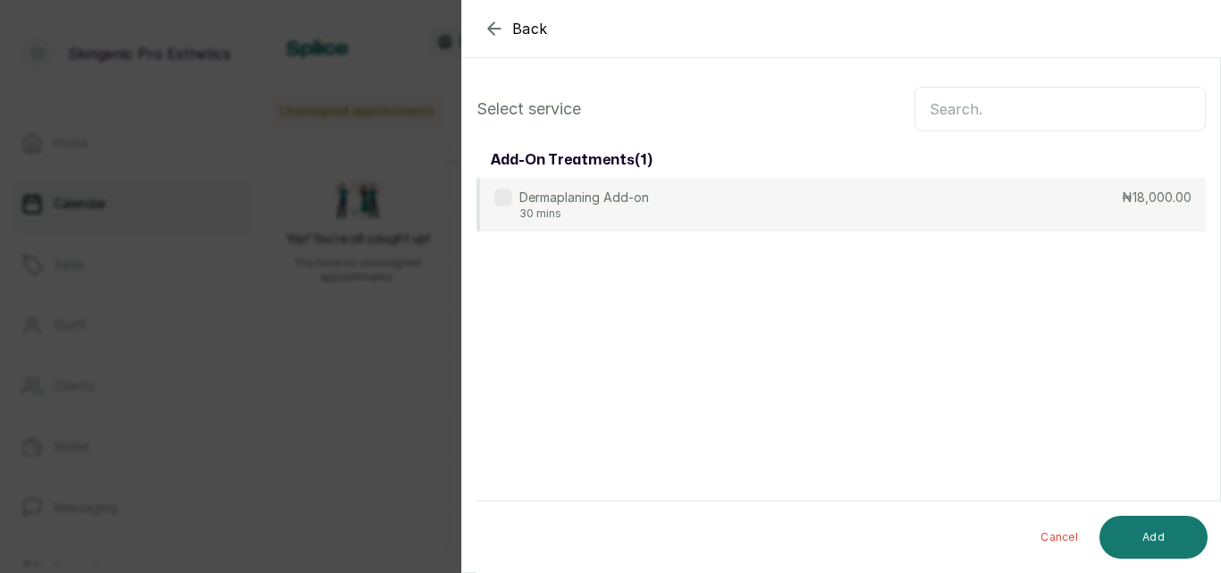
scroll to position [0, 0]
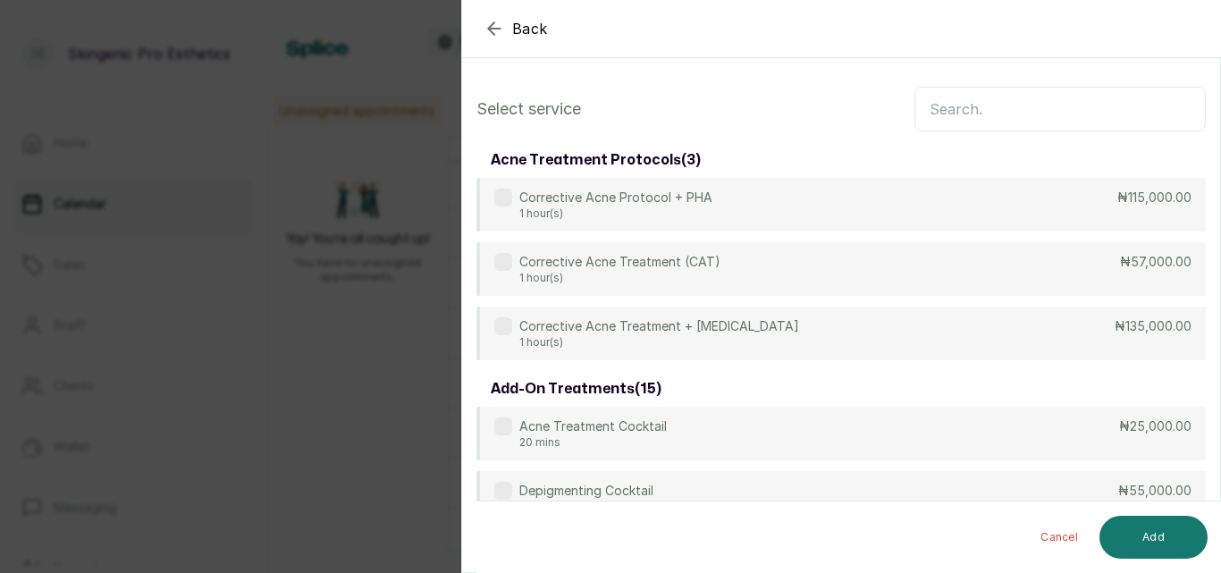
click at [1054, 129] on input "text" at bounding box center [1059, 109] width 291 height 45
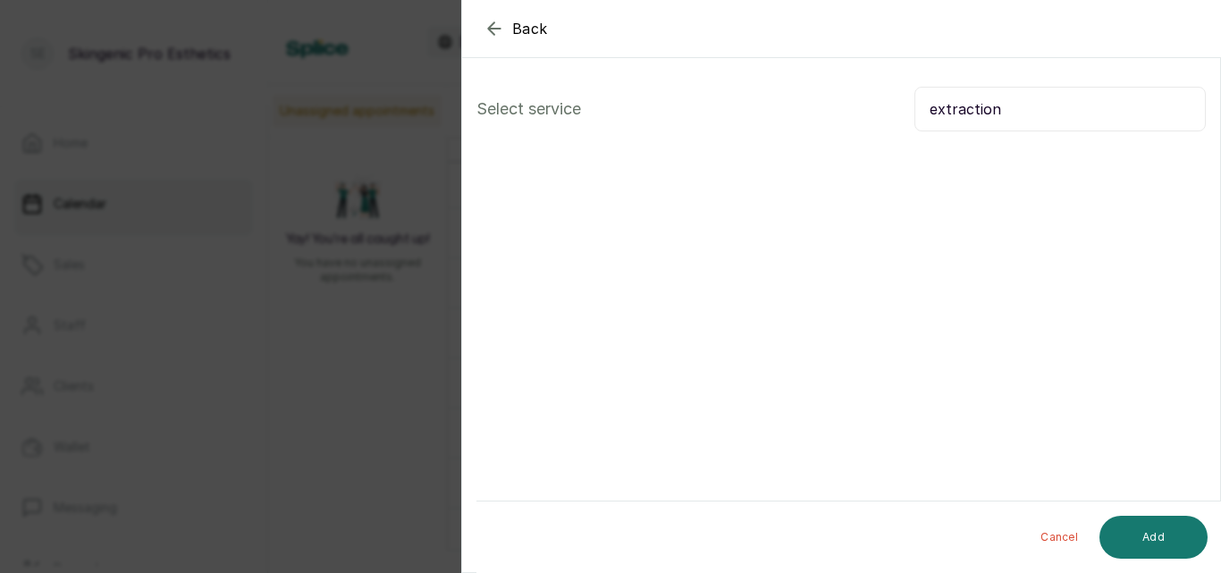
type input "extraction"
click at [493, 24] on icon "button" at bounding box center [494, 28] width 12 height 12
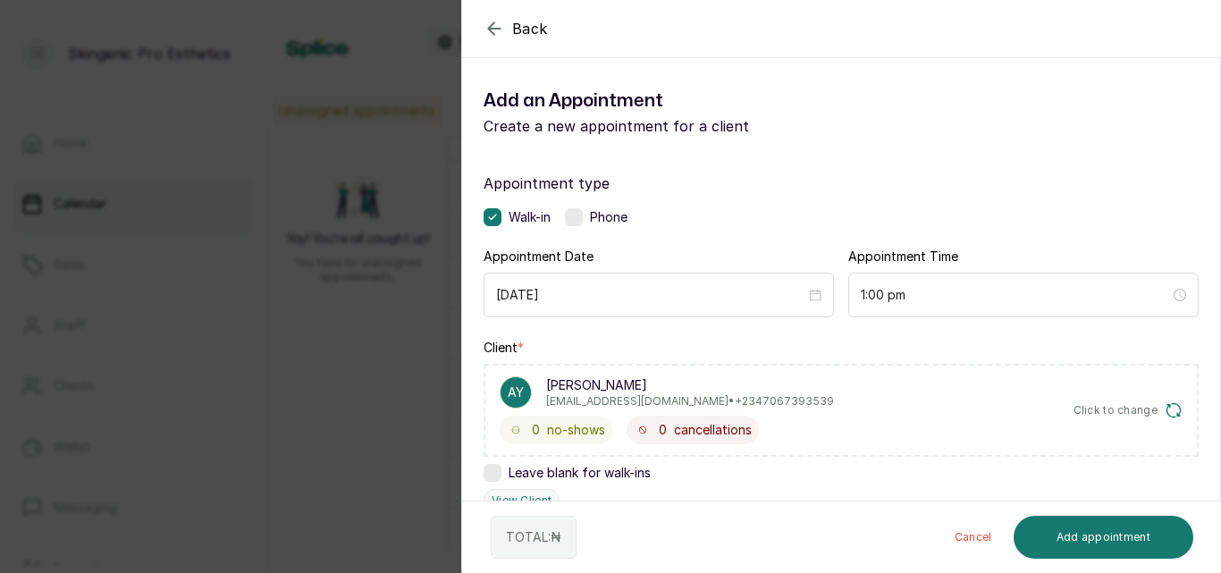
click at [497, 25] on icon "button" at bounding box center [494, 28] width 21 height 21
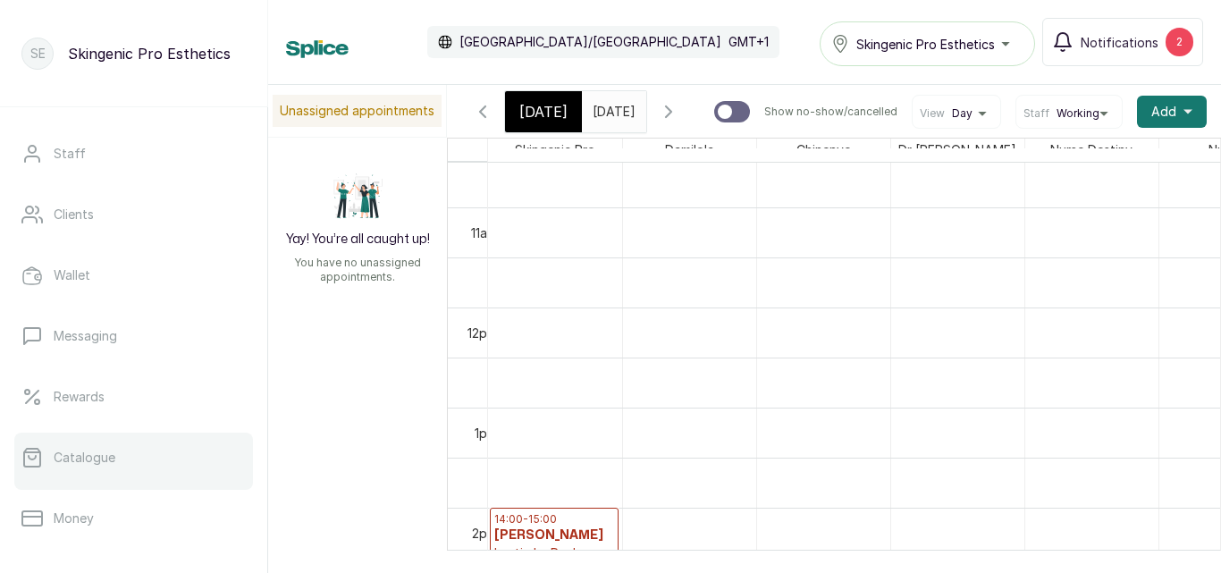
click at [89, 461] on p "Catalogue" at bounding box center [85, 458] width 62 height 18
